Goal: Task Accomplishment & Management: Manage account settings

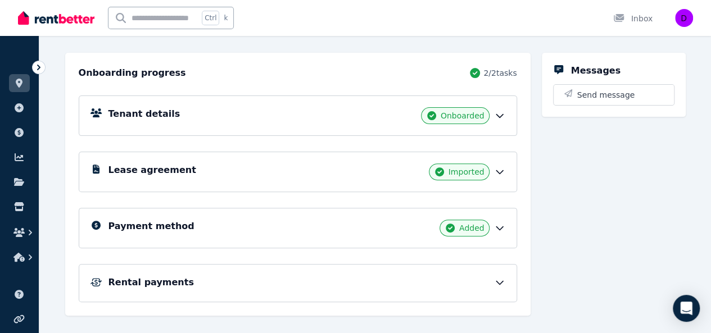
scroll to position [112, 0]
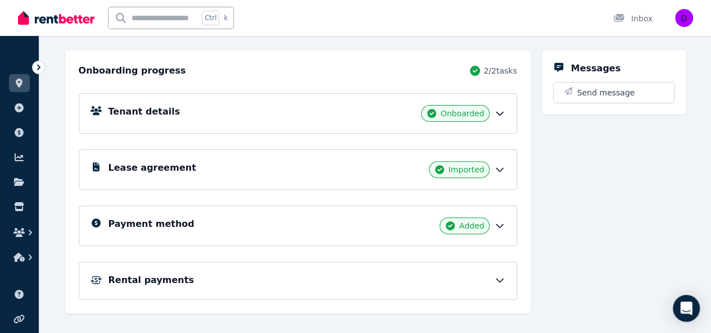
click at [496, 278] on icon at bounding box center [499, 280] width 11 height 11
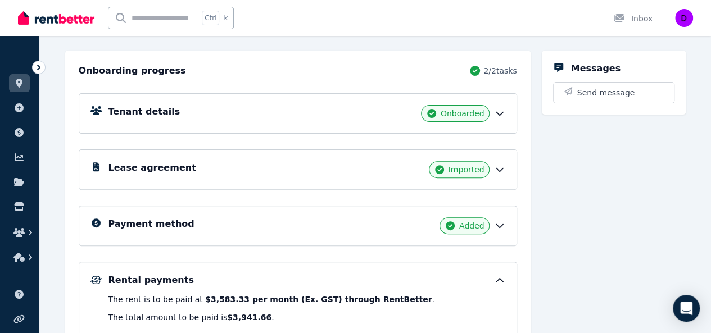
click at [501, 167] on icon at bounding box center [499, 169] width 11 height 11
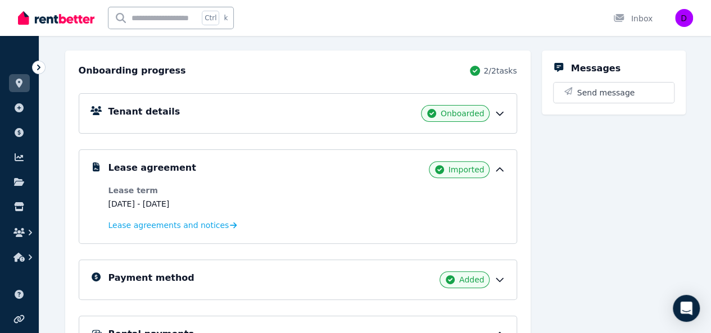
click at [501, 275] on icon at bounding box center [499, 279] width 11 height 11
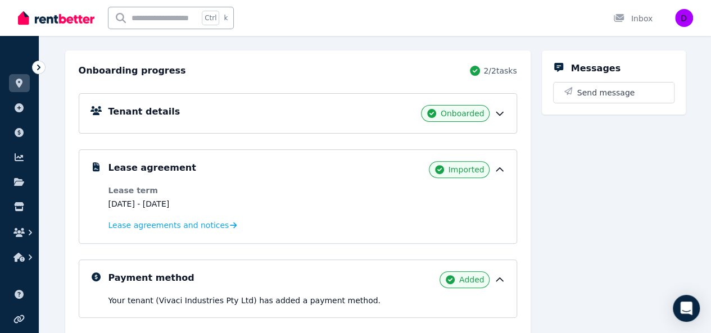
scroll to position [255, 0]
